Goal: Transaction & Acquisition: Purchase product/service

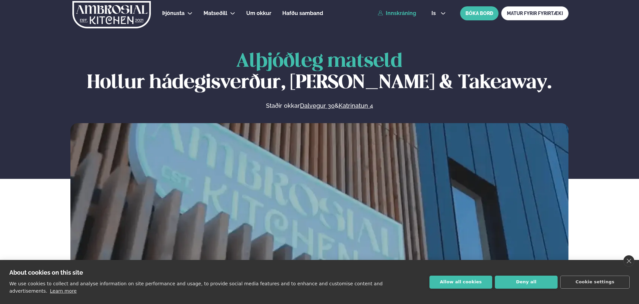
click at [409, 12] on link "Innskráning" at bounding box center [397, 13] width 38 height 6
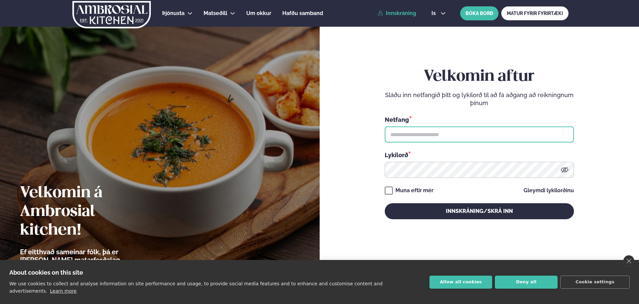
click at [426, 139] on input "text" at bounding box center [479, 134] width 189 height 16
click at [469, 129] on input "text" at bounding box center [479, 134] width 189 height 16
type input "**********"
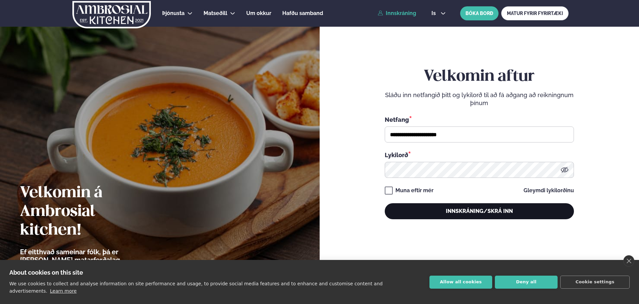
click at [499, 213] on button "Innskráning/Skrá inn" at bounding box center [479, 211] width 189 height 16
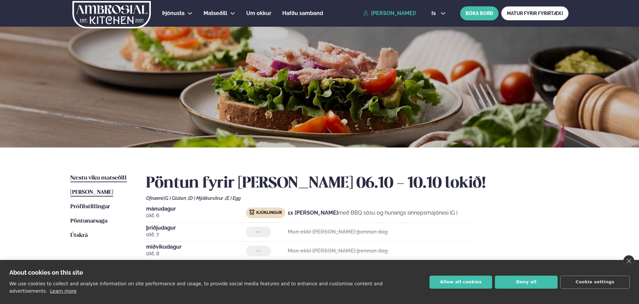
click at [114, 176] on span "Næstu viku matseðill" at bounding box center [98, 178] width 56 height 6
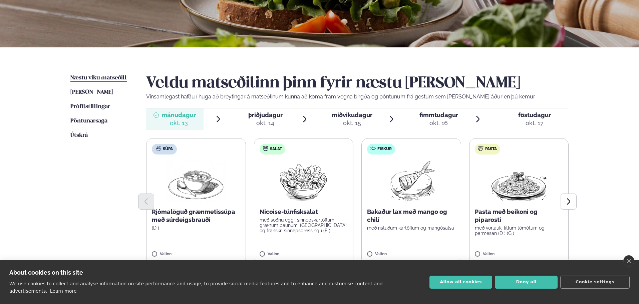
scroll to position [133, 0]
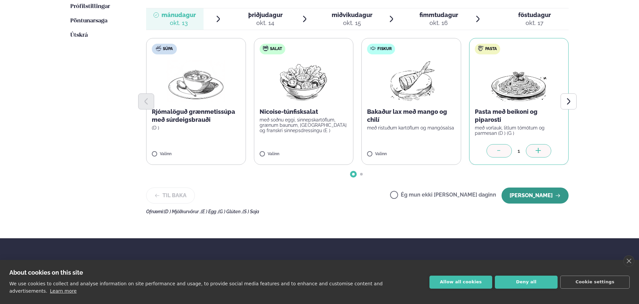
click at [533, 195] on button "[PERSON_NAME]" at bounding box center [535, 196] width 67 height 16
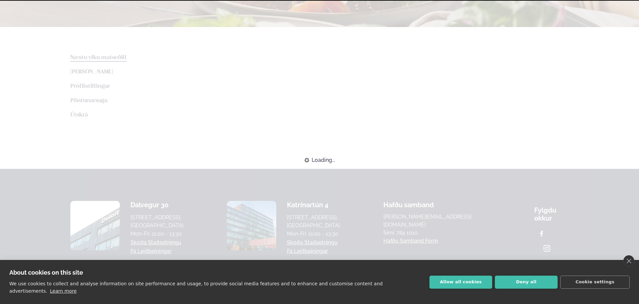
scroll to position [200, 0]
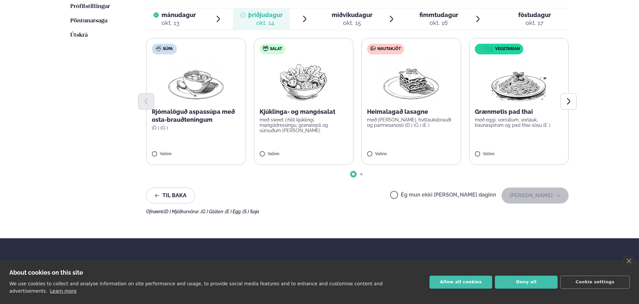
click at [370, 152] on label "Nautakjöt Heimalagað lasagne með basil pesto, hvítlauksbrauði og parmesanosti (…" at bounding box center [411, 101] width 100 height 127
click at [533, 190] on button "[PERSON_NAME]" at bounding box center [535, 196] width 67 height 16
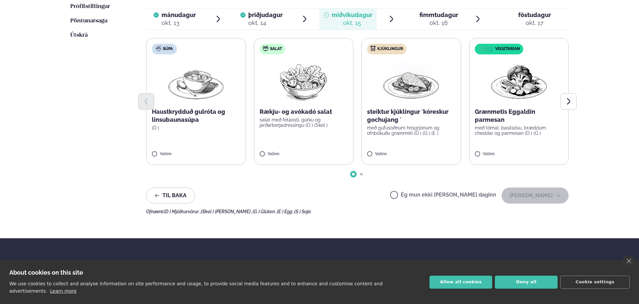
click at [365, 156] on label "Kjúklingur steiktur kjúklingur ´kóreskur gochujang ´ með gufusoðnum hrísgrjónum…" at bounding box center [411, 101] width 100 height 127
click at [531, 197] on button "[PERSON_NAME]" at bounding box center [535, 196] width 67 height 16
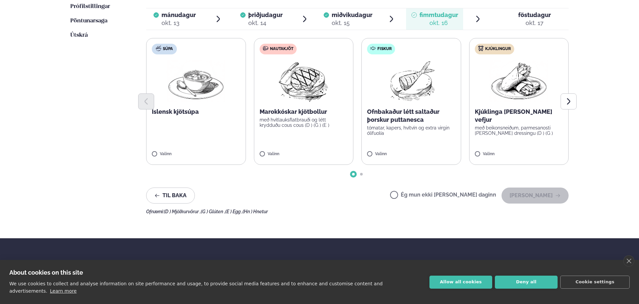
click at [268, 152] on label "Nautakjöt Marokkóskar kjötbollur með hvítlauksflatbrauði og létt krydduðu cous …" at bounding box center [304, 101] width 100 height 127
click at [519, 193] on button "[PERSON_NAME]" at bounding box center [535, 196] width 67 height 16
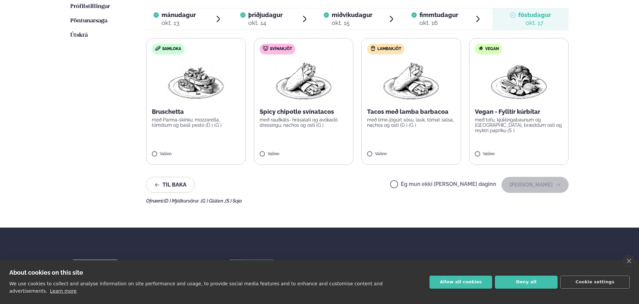
click at [453, 186] on label "Ég mun ekki [PERSON_NAME] daginn" at bounding box center [443, 185] width 106 height 7
click at [554, 184] on button "[PERSON_NAME]" at bounding box center [535, 185] width 67 height 16
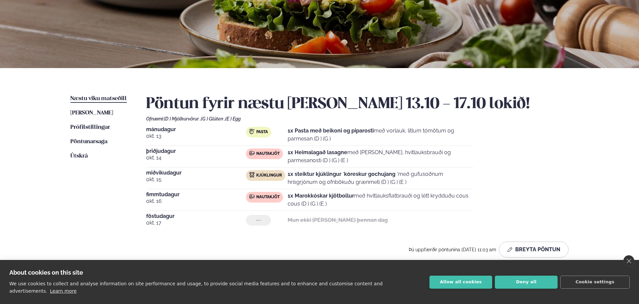
scroll to position [64, 0]
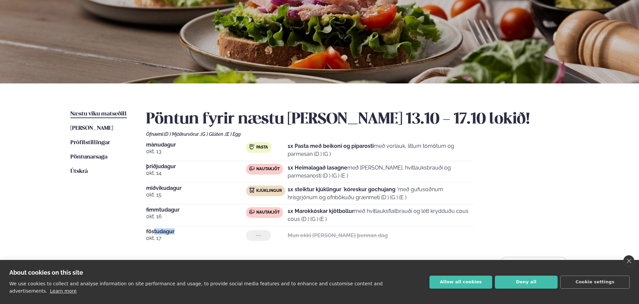
drag, startPoint x: 154, startPoint y: 232, endPoint x: 187, endPoint y: 233, distance: 32.4
click at [187, 233] on span "föstudagur" at bounding box center [196, 231] width 100 height 5
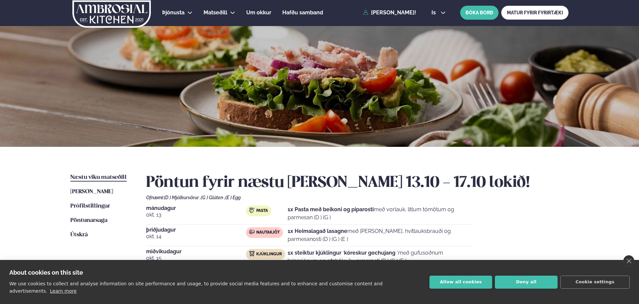
scroll to position [0, 0]
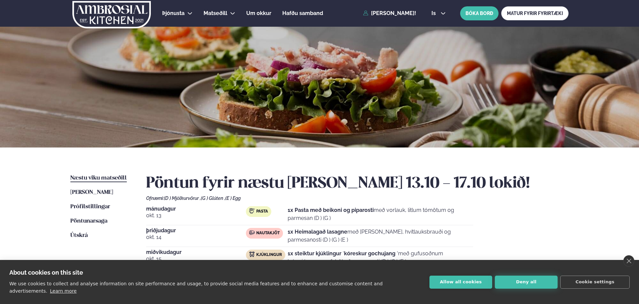
click at [528, 285] on button "Deny all" at bounding box center [526, 282] width 63 height 13
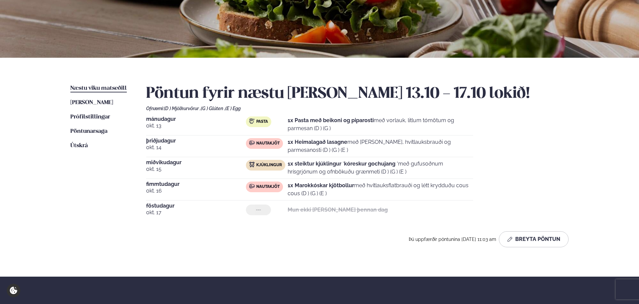
scroll to position [100, 0]
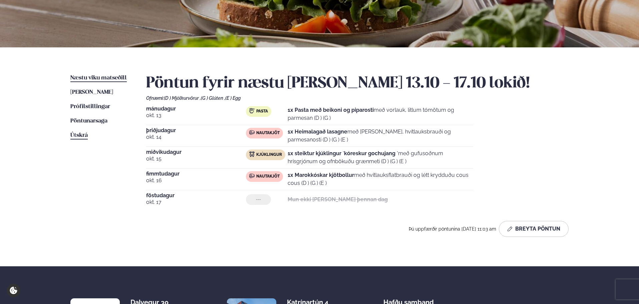
click at [79, 134] on span "Útskrá" at bounding box center [78, 135] width 17 height 6
